Goal: Task Accomplishment & Management: Use online tool/utility

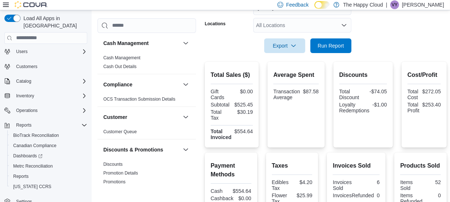
scroll to position [36, 0]
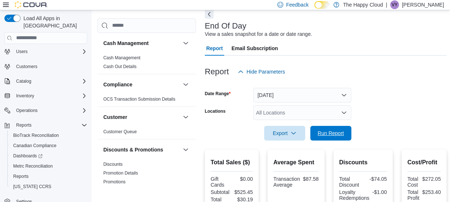
drag, startPoint x: 328, startPoint y: 131, endPoint x: 201, endPoint y: 52, distance: 149.3
click at [328, 131] on span "Run Report" at bounding box center [331, 133] width 26 height 7
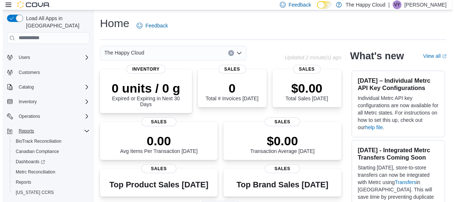
scroll to position [17, 0]
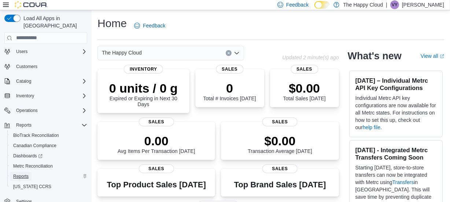
click at [28, 174] on span "Reports" at bounding box center [20, 177] width 15 height 6
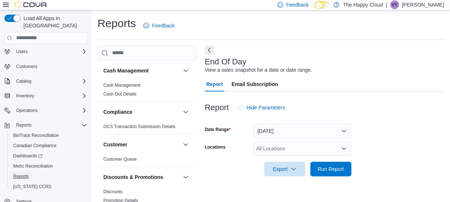
scroll to position [15, 0]
